Goal: Task Accomplishment & Management: Manage account settings

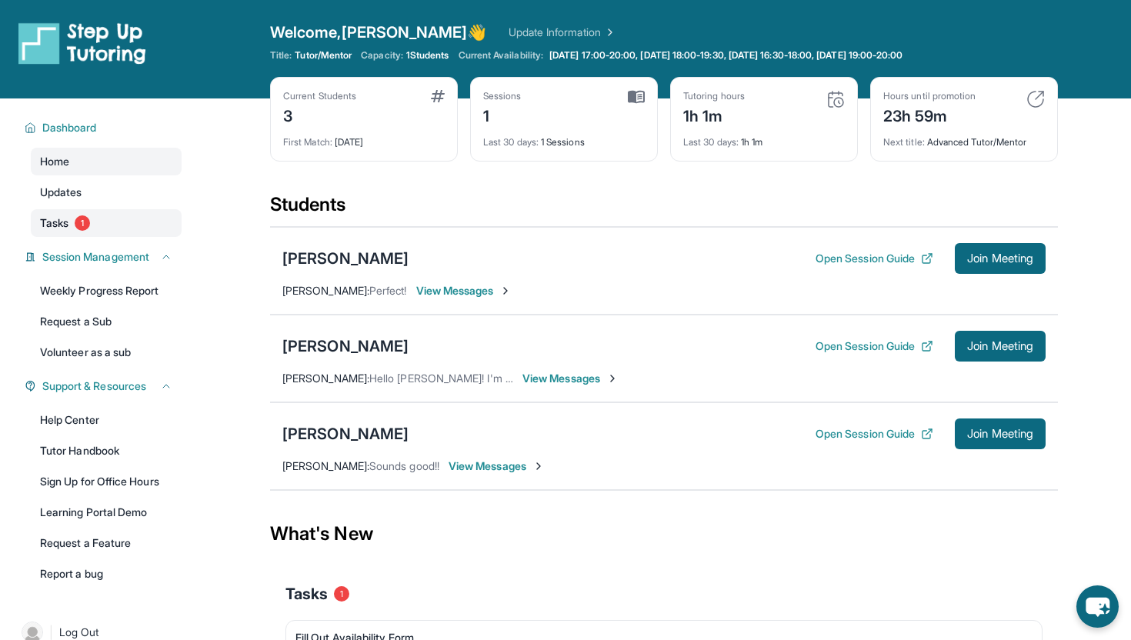
click at [92, 222] on link "Tasks 1" at bounding box center [106, 223] width 151 height 28
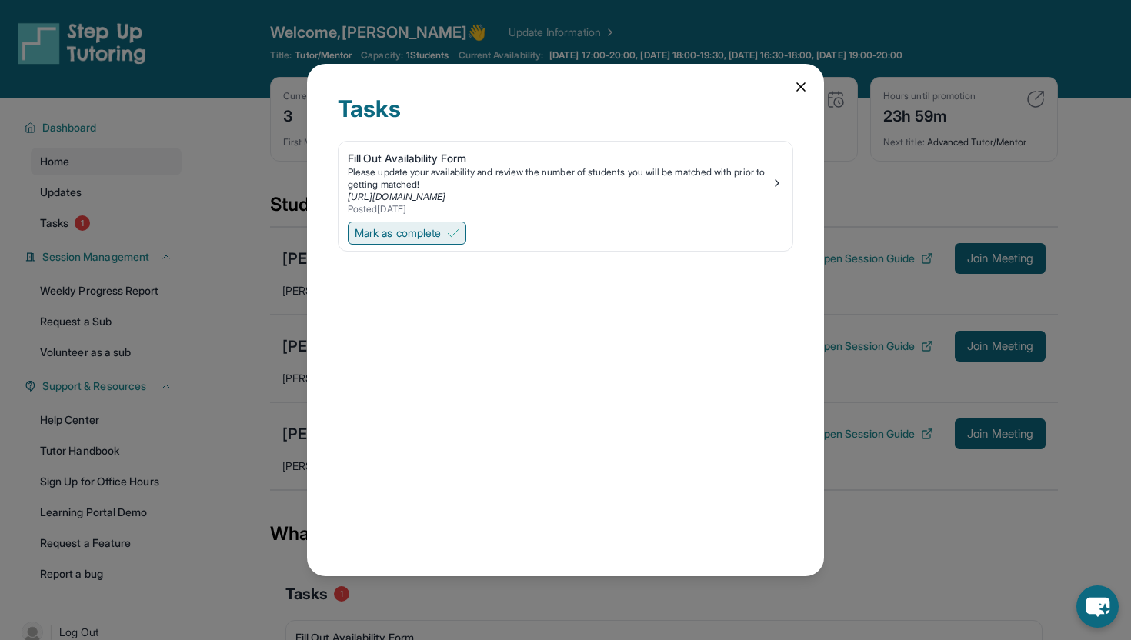
click at [457, 240] on button "Mark as complete" at bounding box center [407, 233] width 118 height 23
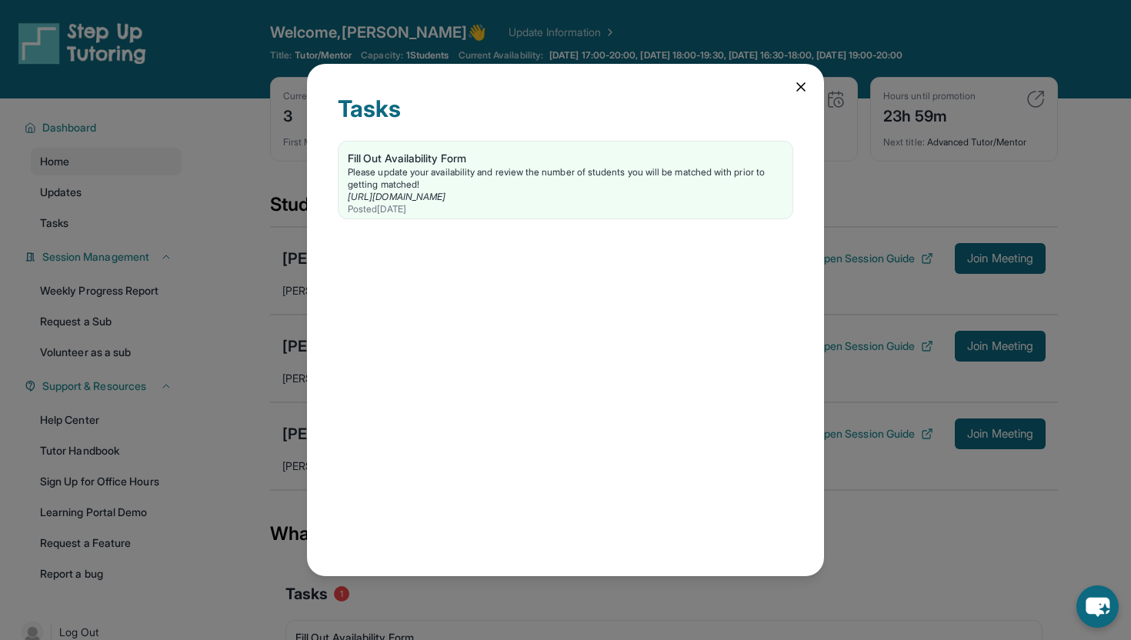
click at [804, 81] on icon at bounding box center [800, 86] width 15 height 15
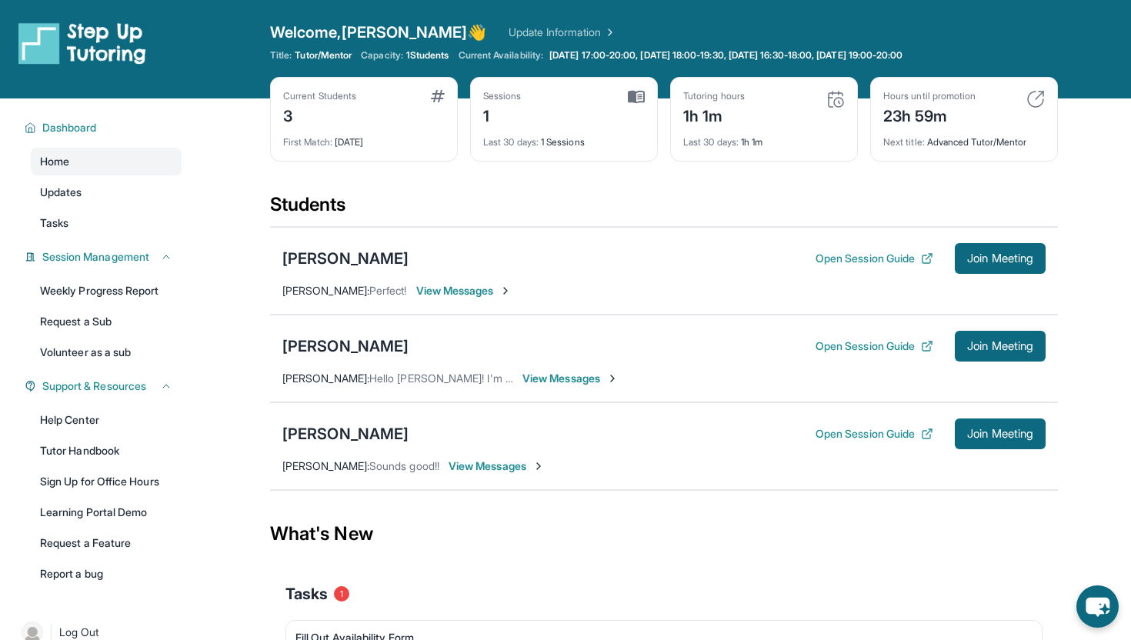
click at [718, 212] on div "Students" at bounding box center [664, 209] width 788 height 34
click at [785, 192] on div "Students" at bounding box center [664, 209] width 788 height 34
click at [727, 119] on div "1h 1m" at bounding box center [714, 114] width 62 height 25
click at [839, 98] on img at bounding box center [835, 99] width 18 height 18
click at [918, 116] on div "23h 59m" at bounding box center [929, 114] width 92 height 25
